Goal: Task Accomplishment & Management: Use online tool/utility

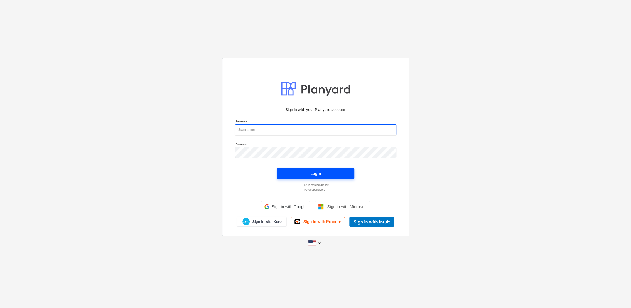
type input "[PERSON_NAME][EMAIL_ADDRESS][PERSON_NAME][DOMAIN_NAME]"
click at [324, 173] on span "Login" at bounding box center [316, 173] width 64 height 7
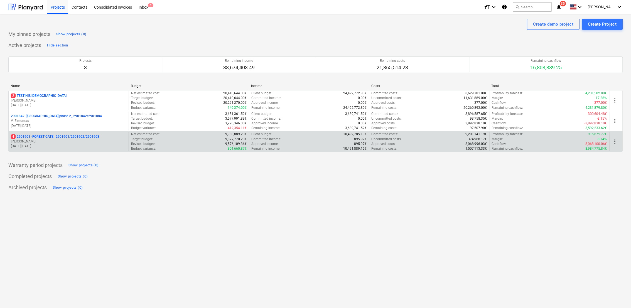
click at [73, 143] on p "[PERSON_NAME]" at bounding box center [69, 141] width 116 height 5
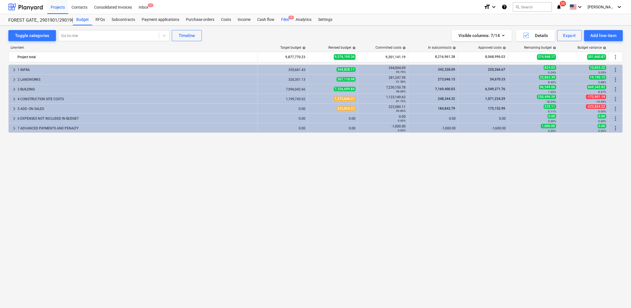
click at [287, 20] on div "Files 4" at bounding box center [285, 19] width 14 height 11
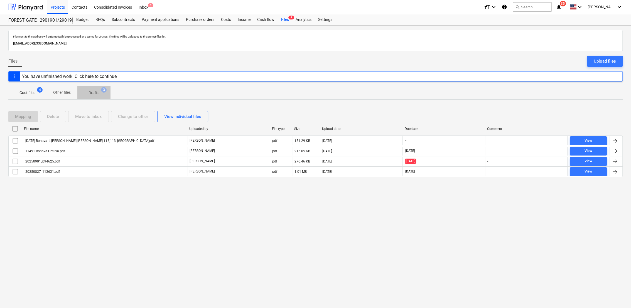
click at [96, 94] on p "Drafts" at bounding box center [94, 93] width 11 height 6
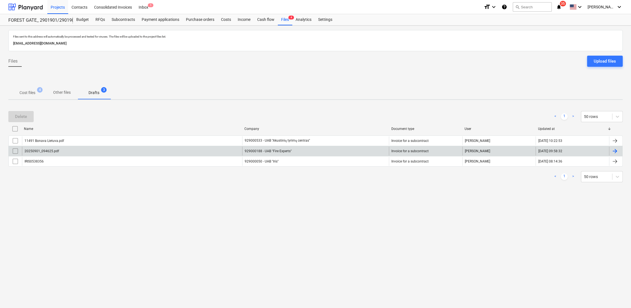
click at [617, 151] on div at bounding box center [615, 151] width 7 height 7
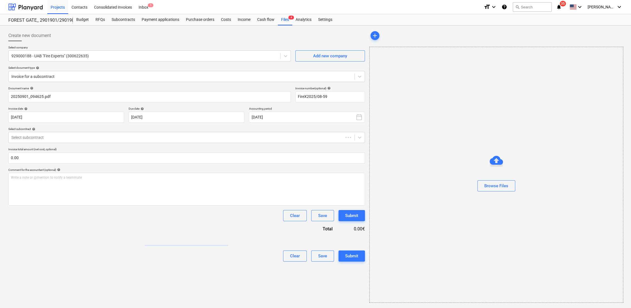
type input "FireX2025/08-59"
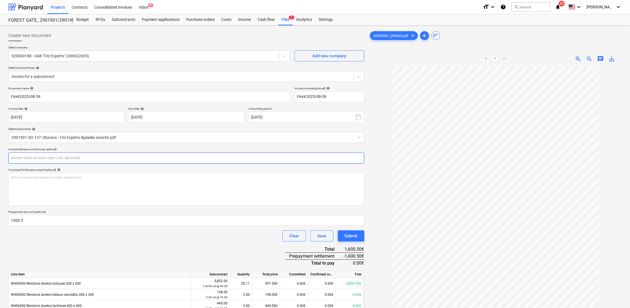
click at [58, 158] on input "text" at bounding box center [186, 158] width 356 height 11
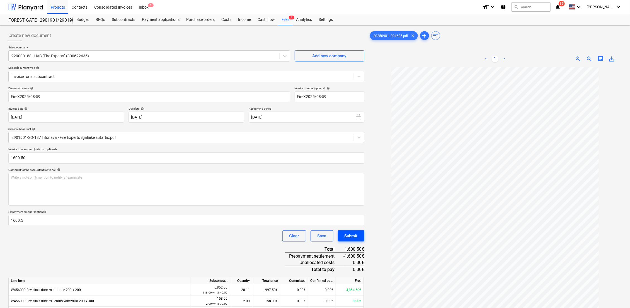
type input "1,600.50"
click at [359, 234] on button "Submit" at bounding box center [351, 236] width 26 height 11
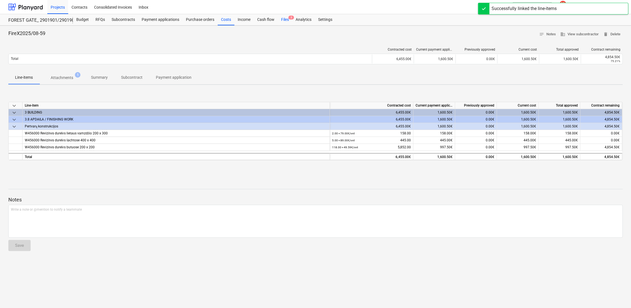
click at [286, 19] on div "Files 3" at bounding box center [285, 19] width 14 height 11
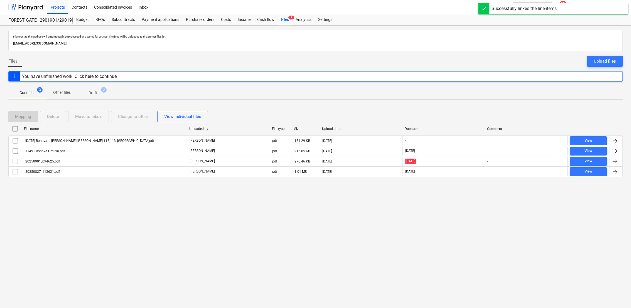
click at [94, 94] on p "Drafts" at bounding box center [94, 93] width 11 height 6
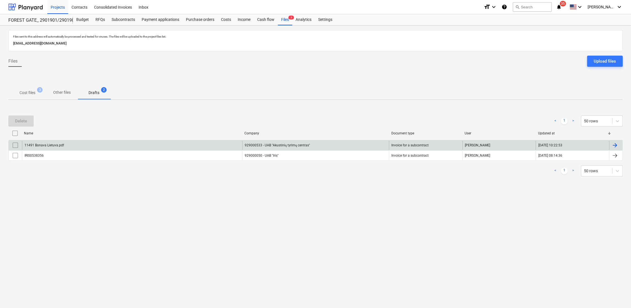
click at [614, 147] on div at bounding box center [615, 145] width 7 height 7
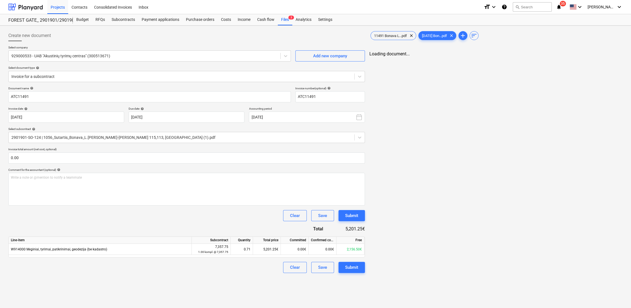
type input "ATC11491"
click at [120, 156] on input "text" at bounding box center [186, 158] width 356 height 11
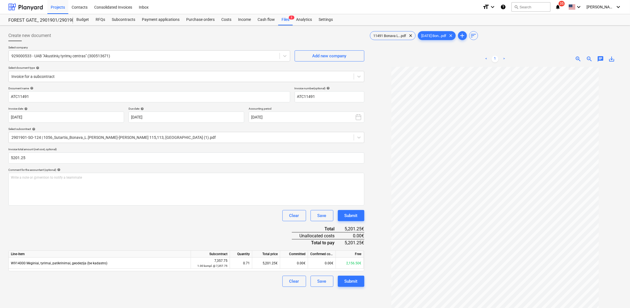
type input "5,201.25"
click at [152, 225] on div "Document name help ATC11491 Invoice number (optional) help ATC11491 Invoice dat…" at bounding box center [186, 187] width 356 height 201
click at [353, 218] on div "Submit" at bounding box center [350, 215] width 13 height 7
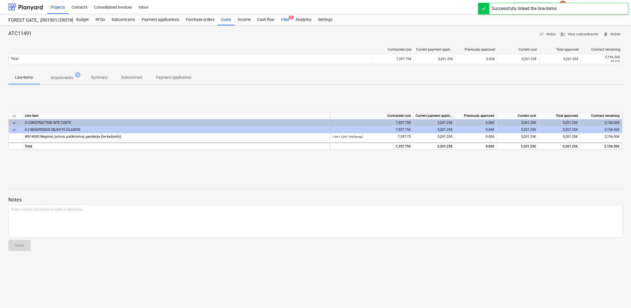
click at [283, 18] on div "Files 1" at bounding box center [285, 19] width 14 height 11
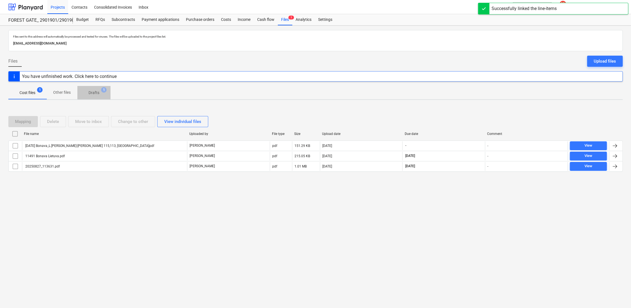
click at [91, 95] on p "Drafts" at bounding box center [94, 93] width 11 height 6
